Goal: Task Accomplishment & Management: Manage account settings

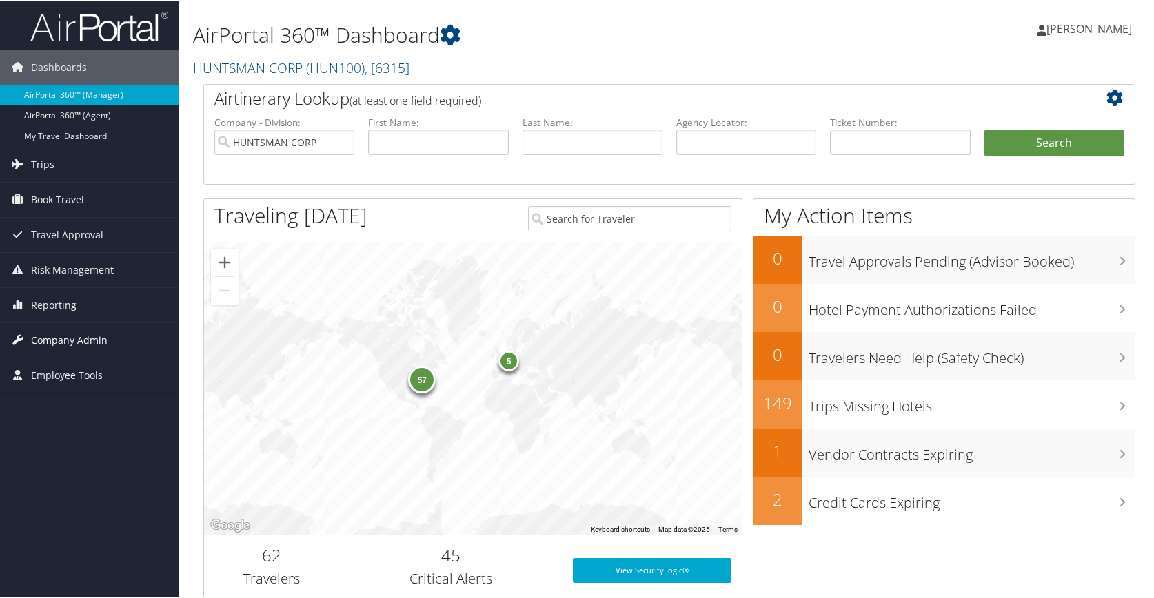
click at [77, 343] on span "Company Admin" at bounding box center [69, 339] width 77 height 34
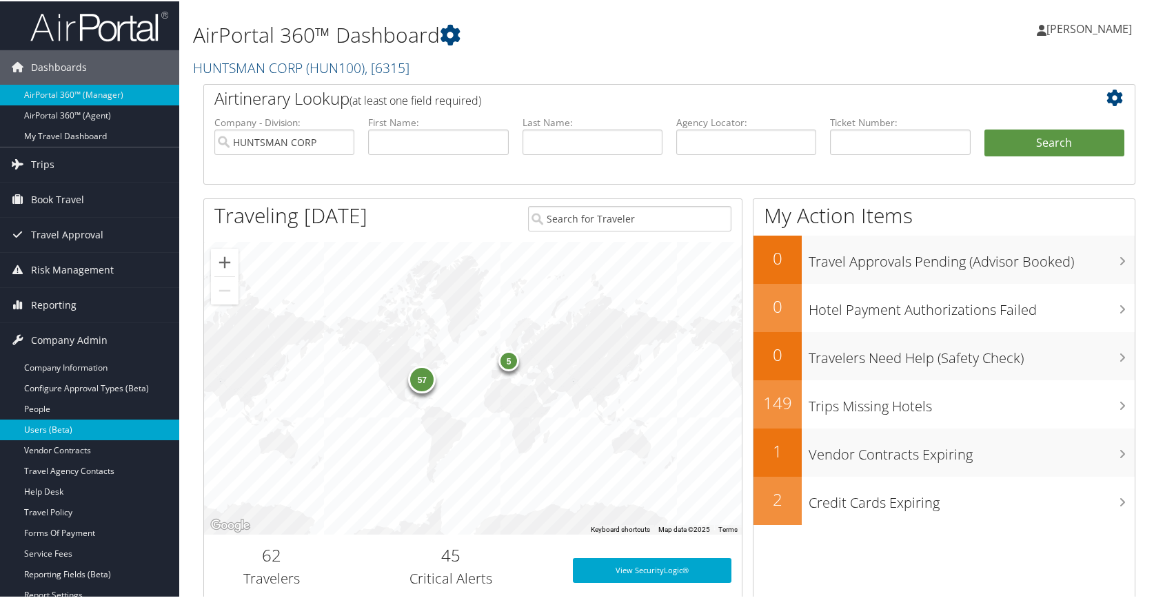
click at [39, 429] on link "Users (Beta)" at bounding box center [89, 428] width 179 height 21
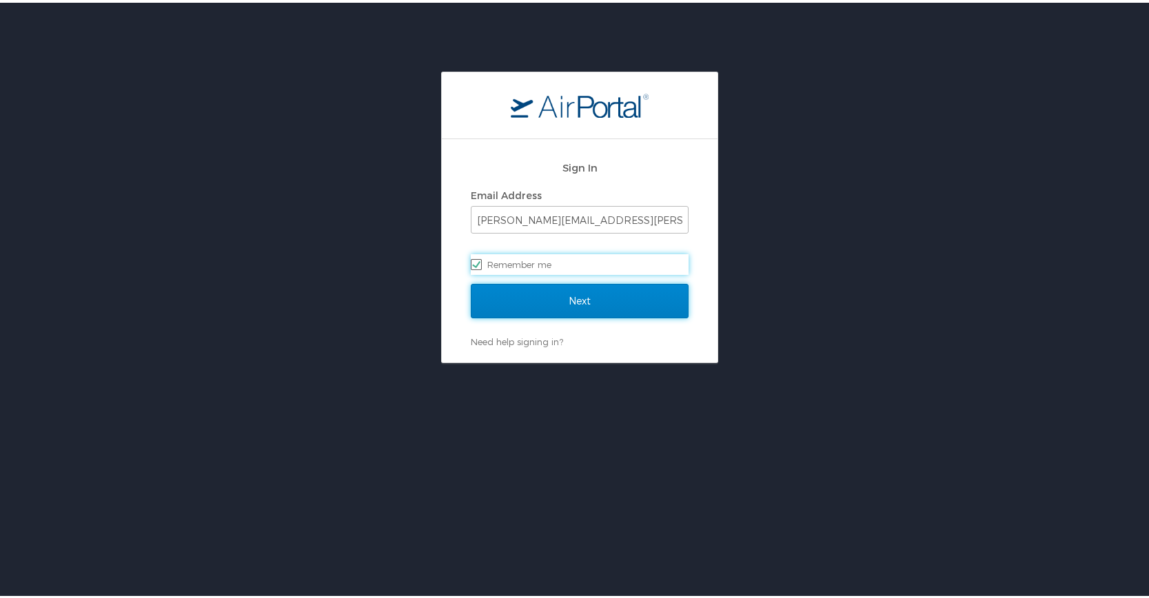
click at [579, 303] on input "Next" at bounding box center [580, 298] width 218 height 34
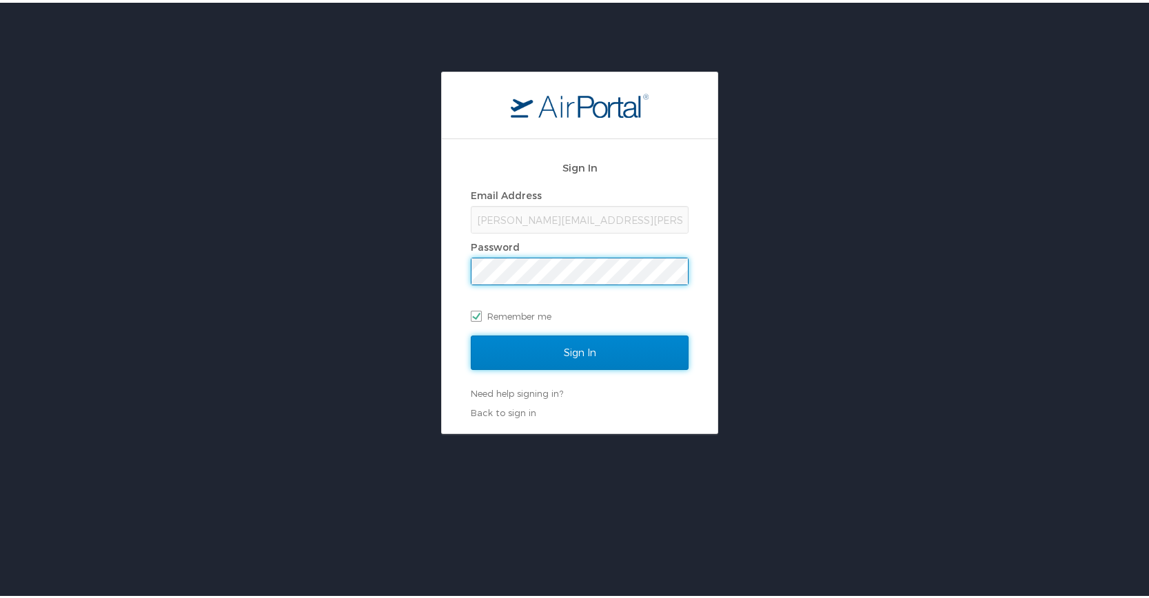
click at [582, 348] on input "Sign In" at bounding box center [580, 350] width 218 height 34
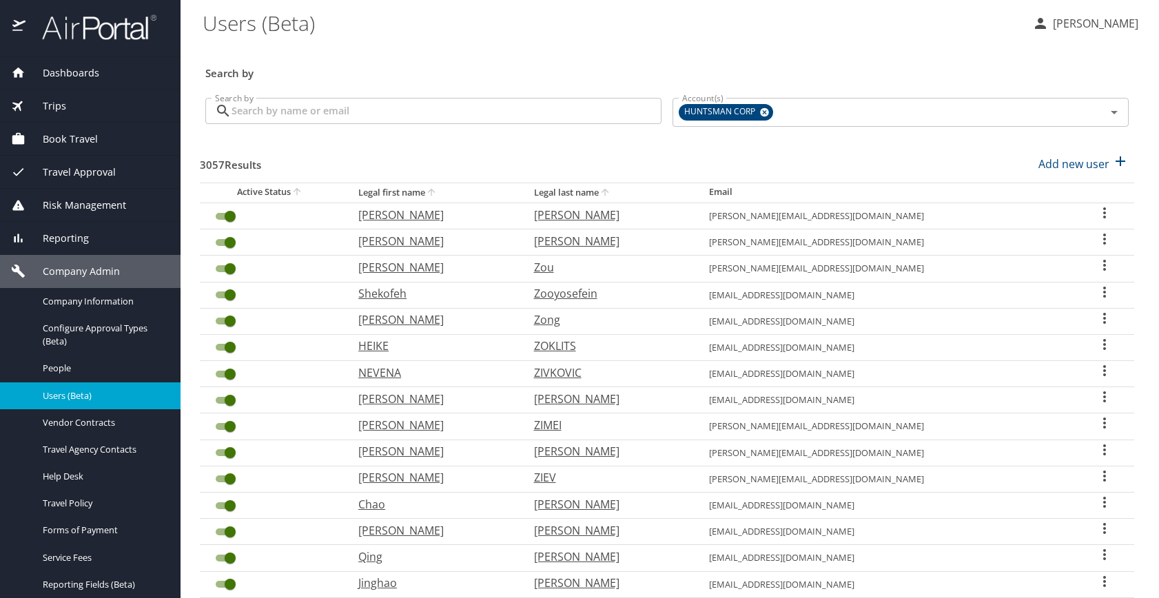
drag, startPoint x: 385, startPoint y: 108, endPoint x: 394, endPoint y: 117, distance: 12.7
click at [385, 108] on input "Search by" at bounding box center [447, 111] width 430 height 26
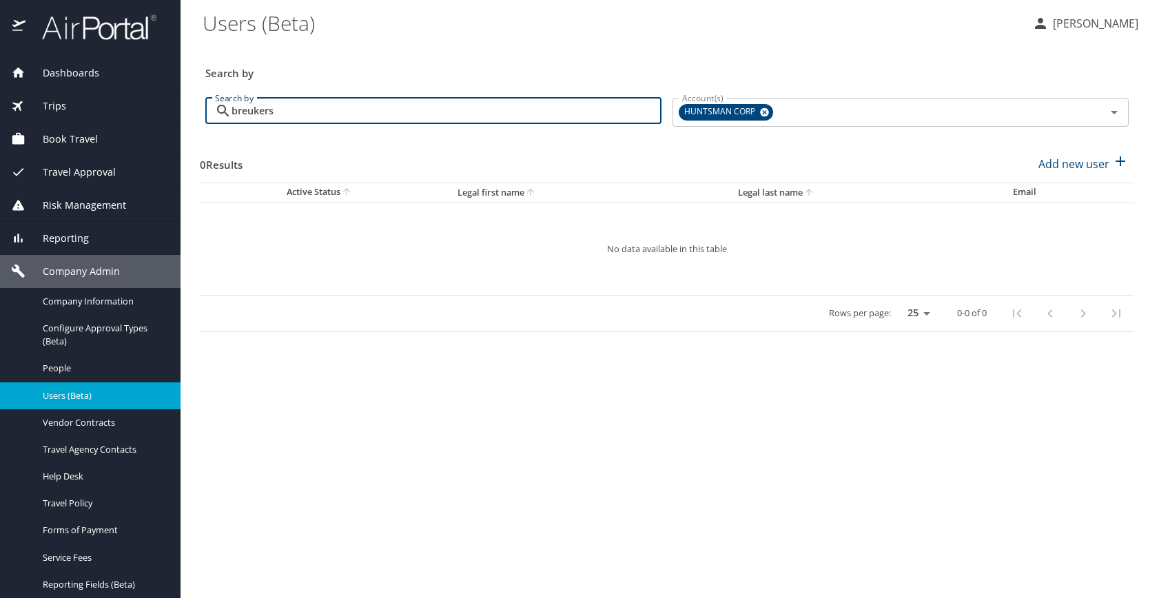
type input "breukers"
